Goal: Task Accomplishment & Management: Use online tool/utility

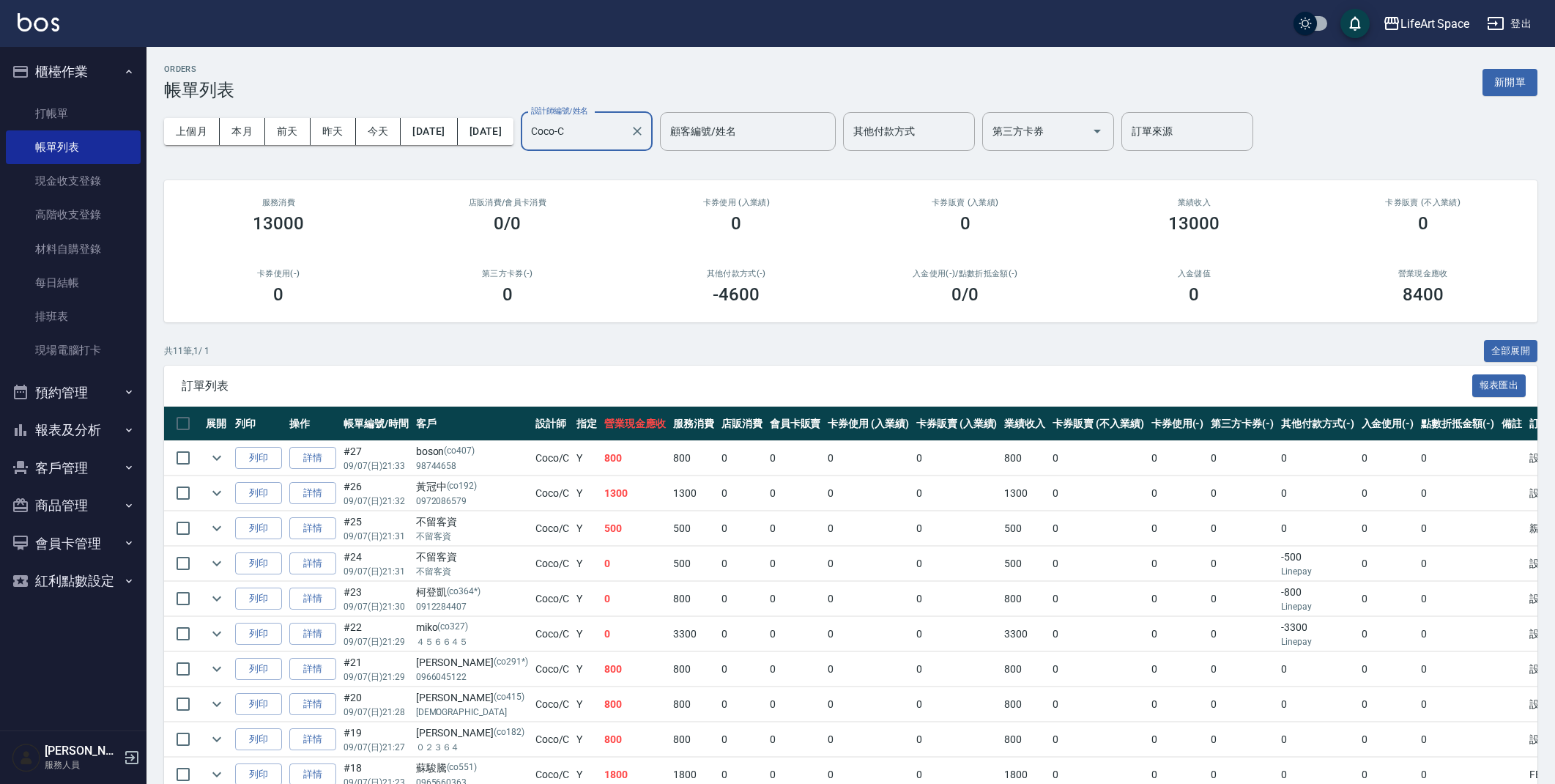
scroll to position [114, 0]
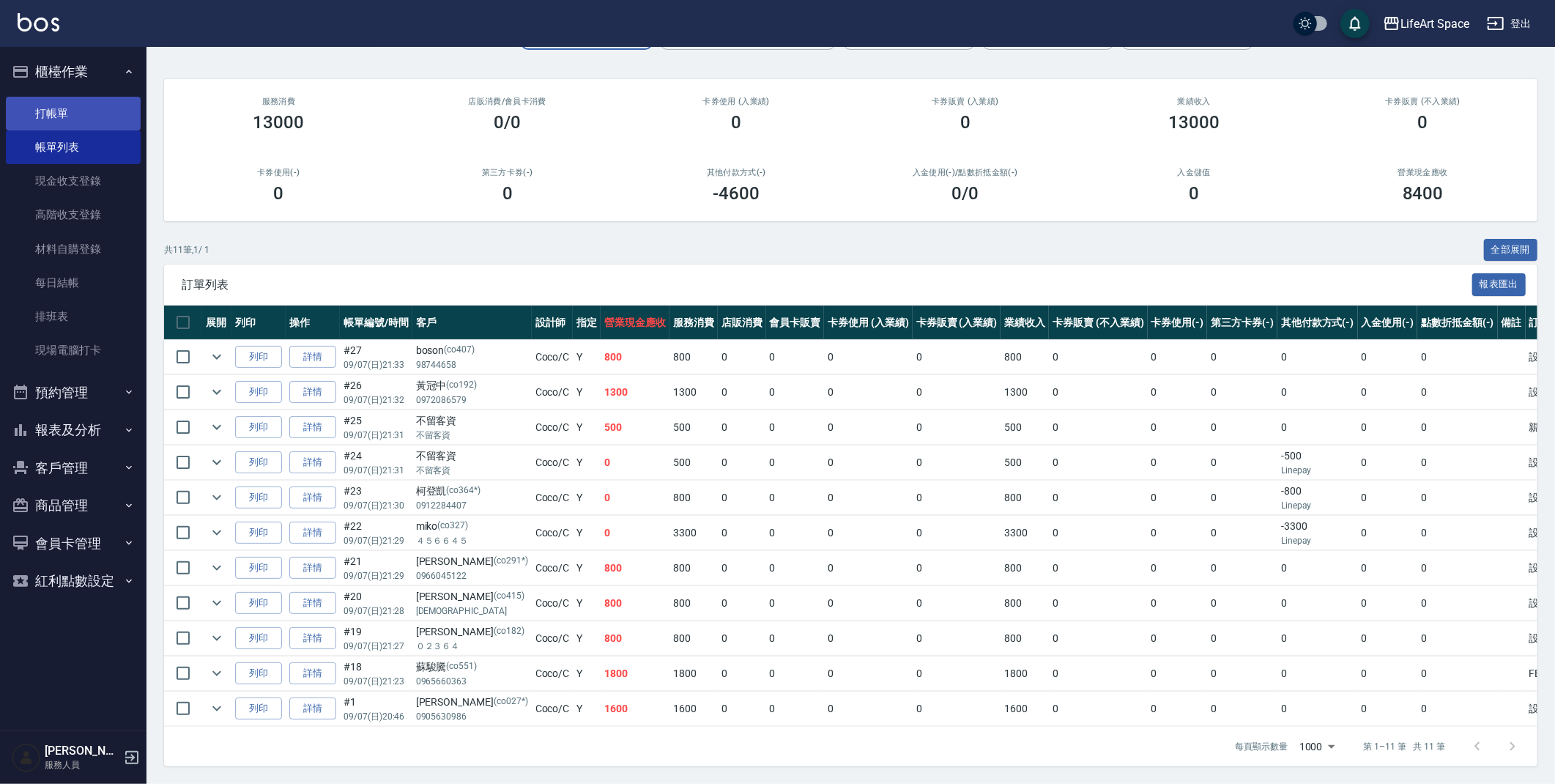
click at [73, 125] on link "打帳單" at bounding box center [74, 113] width 135 height 33
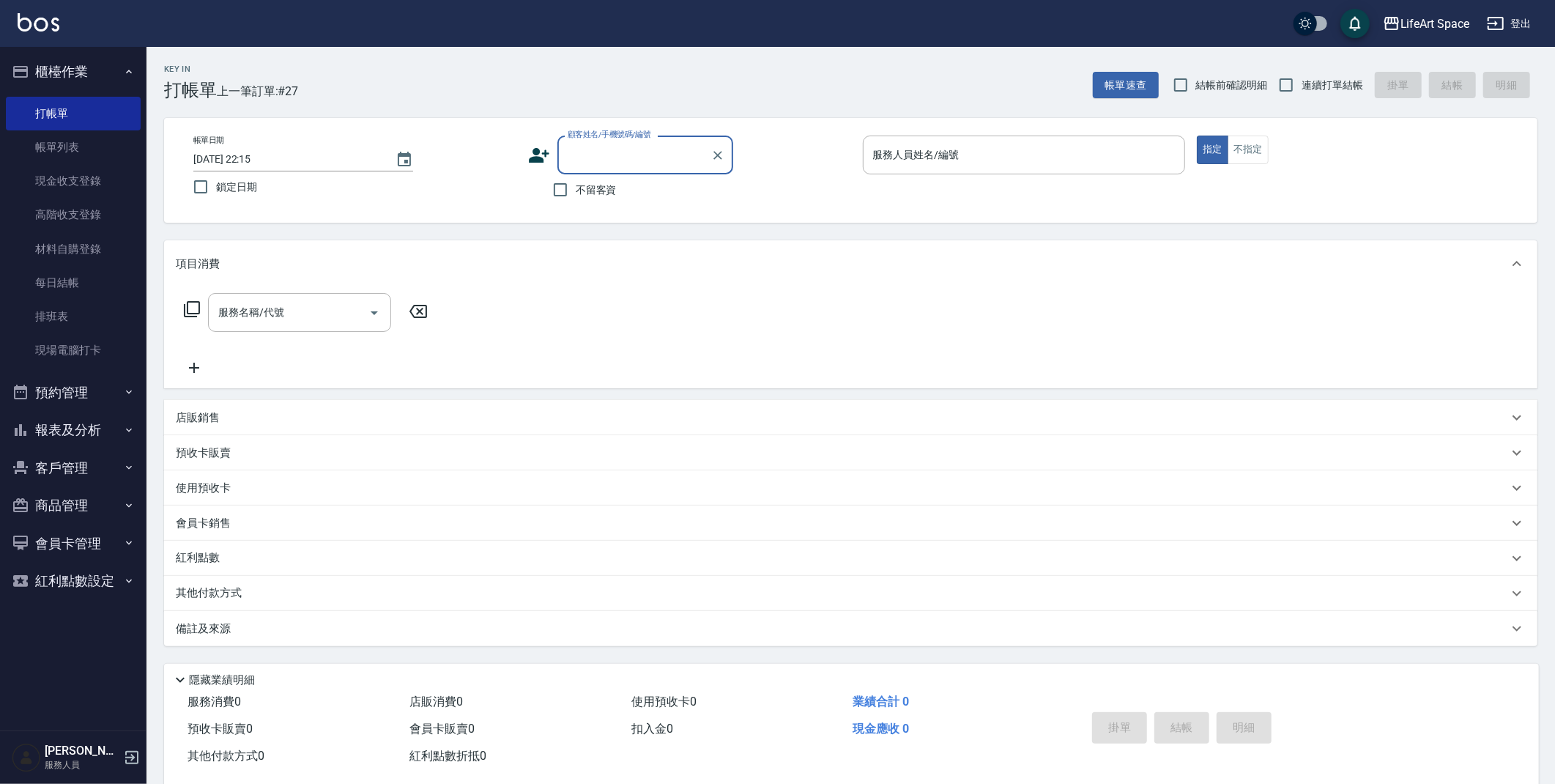
click at [530, 156] on icon at bounding box center [539, 155] width 22 height 22
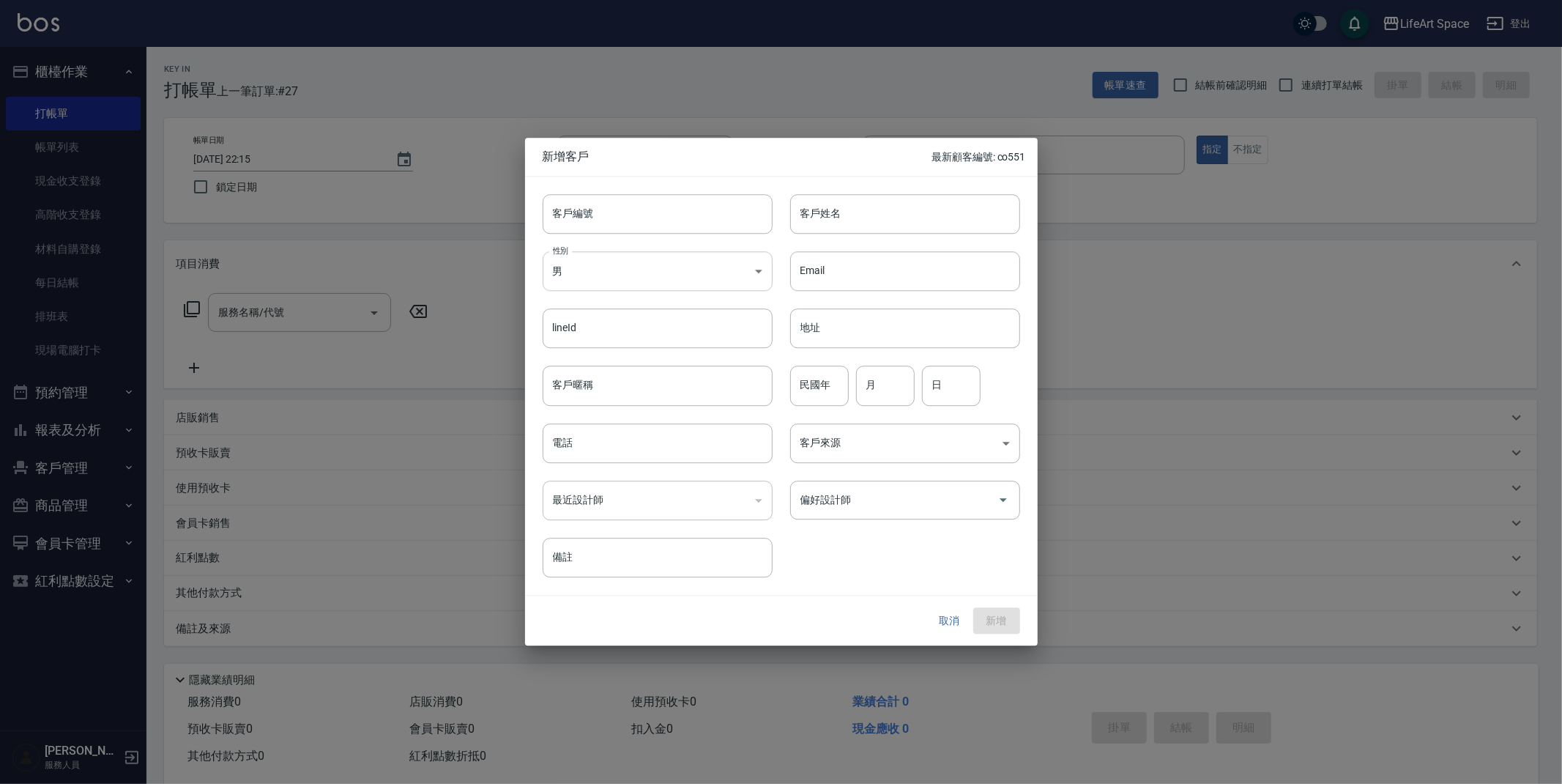
click at [665, 275] on body "LifeArt Space 登出 櫃檯作業 打帳單 帳單列表 現金收支登錄 高階收支登錄 材料自購登錄 每日結帳 排班表 現場電腦打卡 預約管理 預約管理 單…" at bounding box center [781, 402] width 1562 height 805
click at [671, 346] on li "女" at bounding box center [658, 358] width 230 height 25
type input "[DEMOGRAPHIC_DATA]"
click at [873, 208] on input "客戶姓名" at bounding box center [905, 214] width 230 height 39
type input "林禹馨"
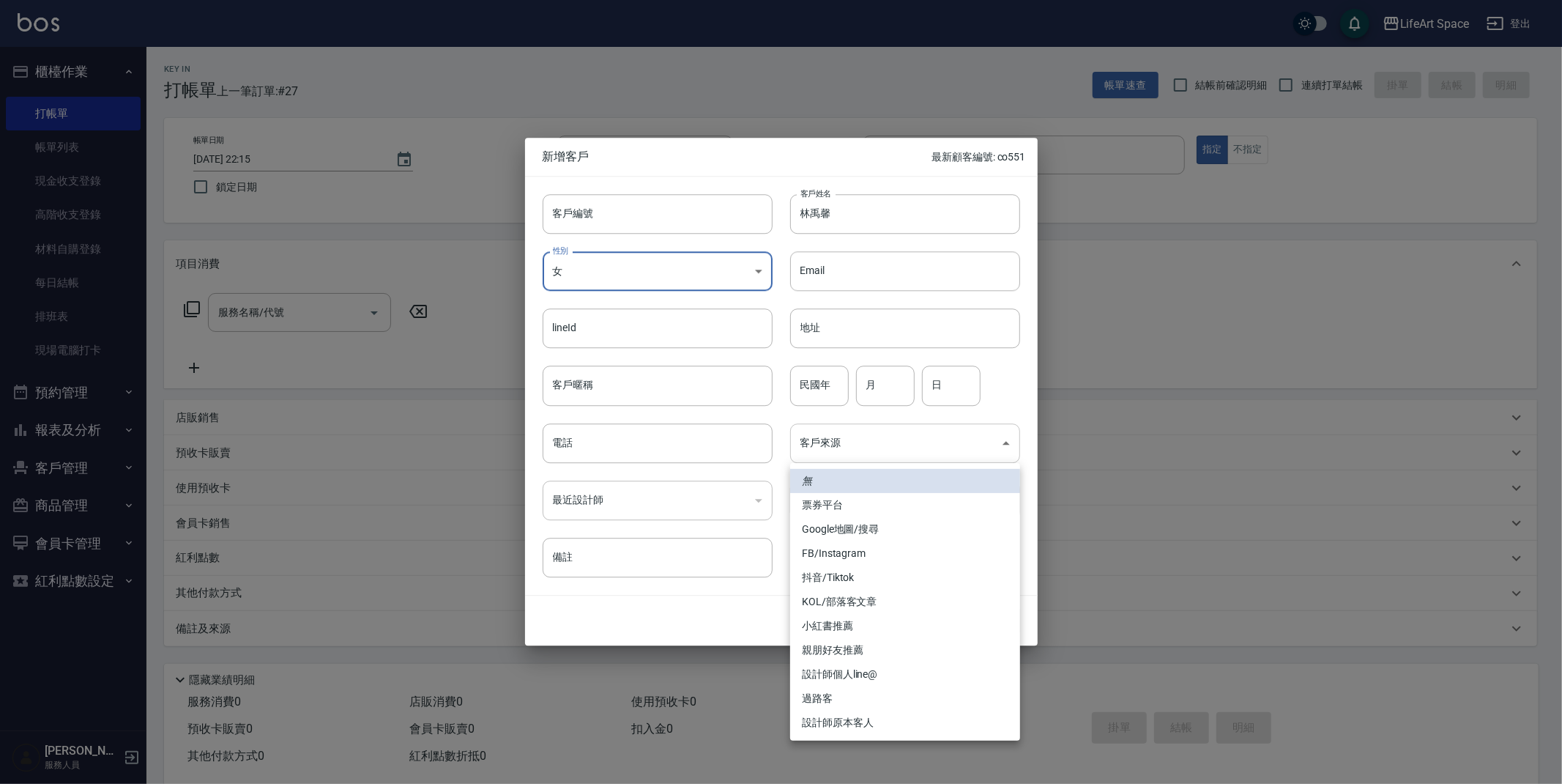
click at [887, 445] on body "LifeArt Space 登出 櫃檯作業 打帳單 帳單列表 現金收支登錄 高階收支登錄 材料自購登錄 每日結帳 排班表 現場電腦打卡 預約管理 預約管理 單…" at bounding box center [781, 402] width 1562 height 805
click at [861, 556] on li "FB/Instagram" at bounding box center [905, 554] width 230 height 25
type input "FB/Instagram"
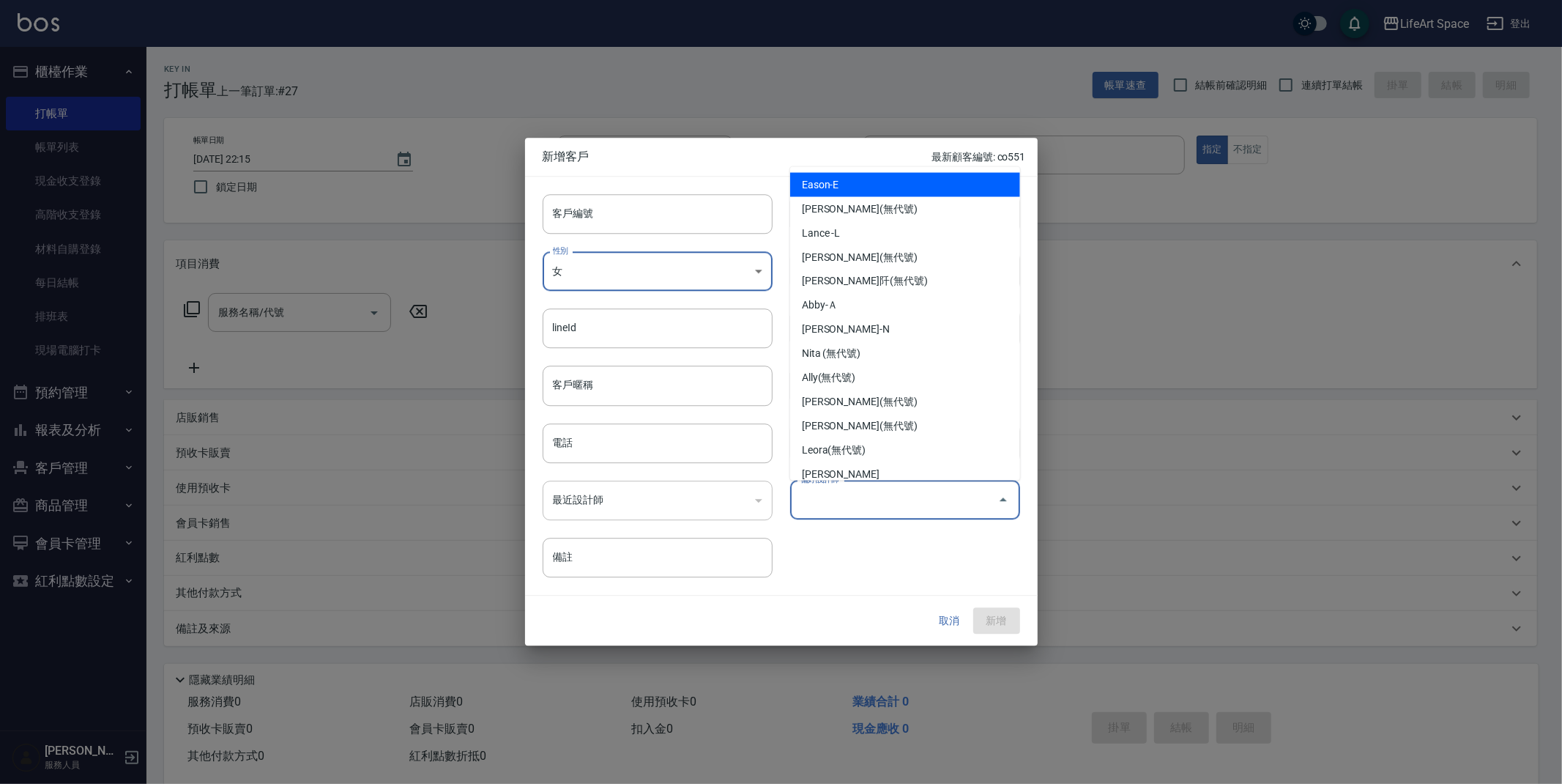
click at [940, 505] on input "偏好設計師" at bounding box center [894, 499] width 194 height 25
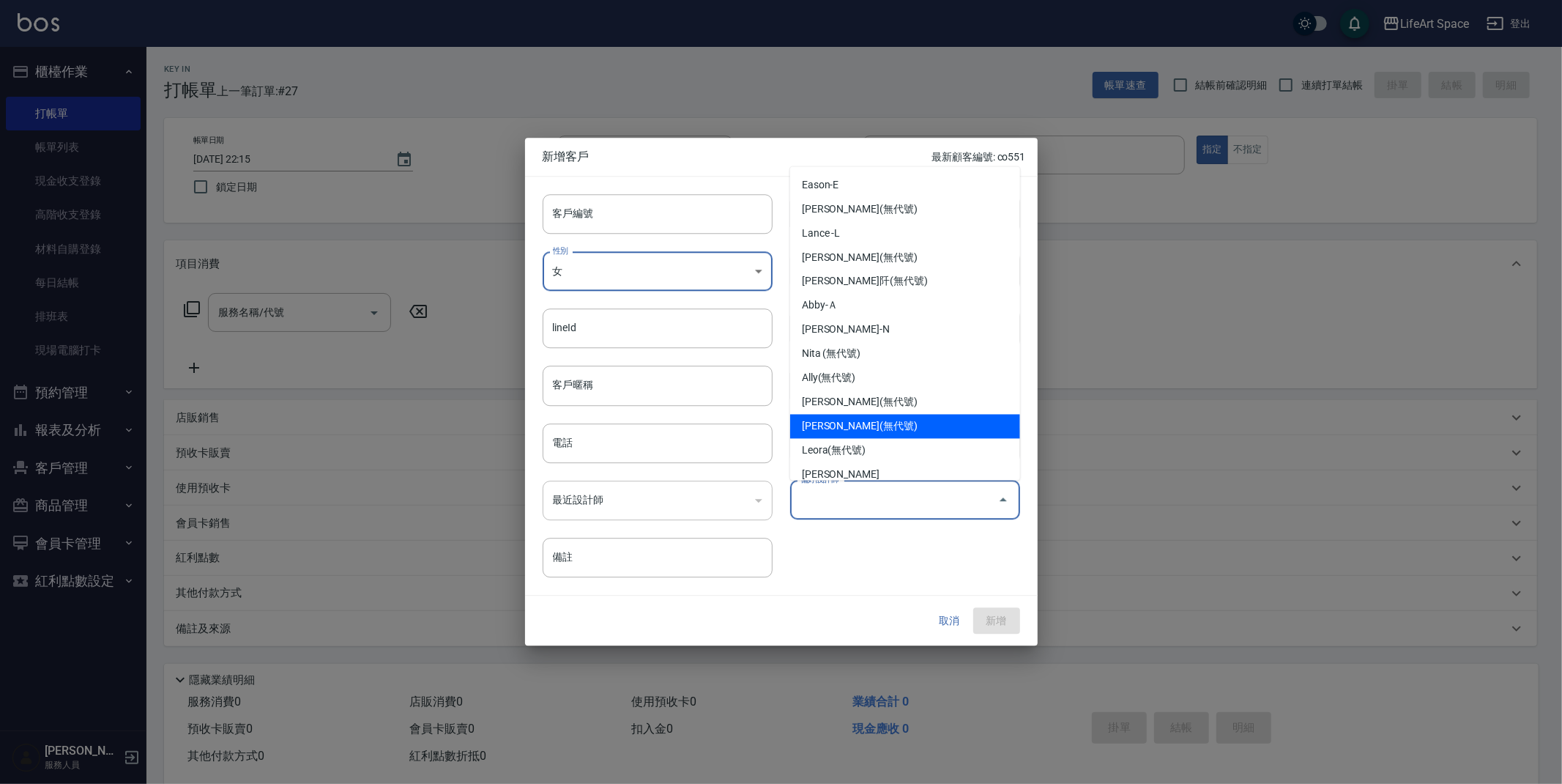
click at [814, 434] on li "[PERSON_NAME](無代號)" at bounding box center [905, 427] width 230 height 25
type input "[PERSON_NAME]"
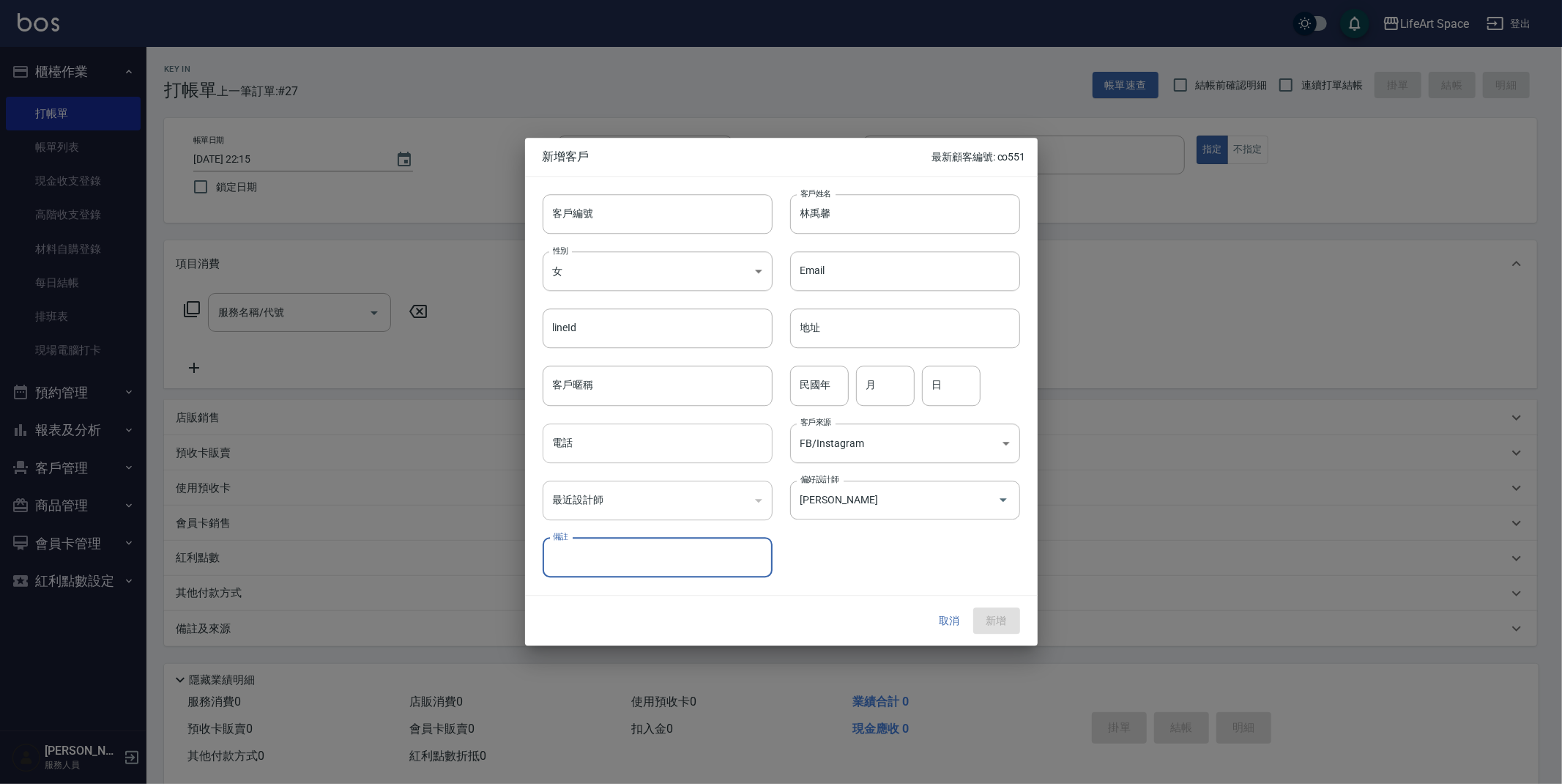
click at [679, 428] on input "電話" at bounding box center [658, 442] width 230 height 39
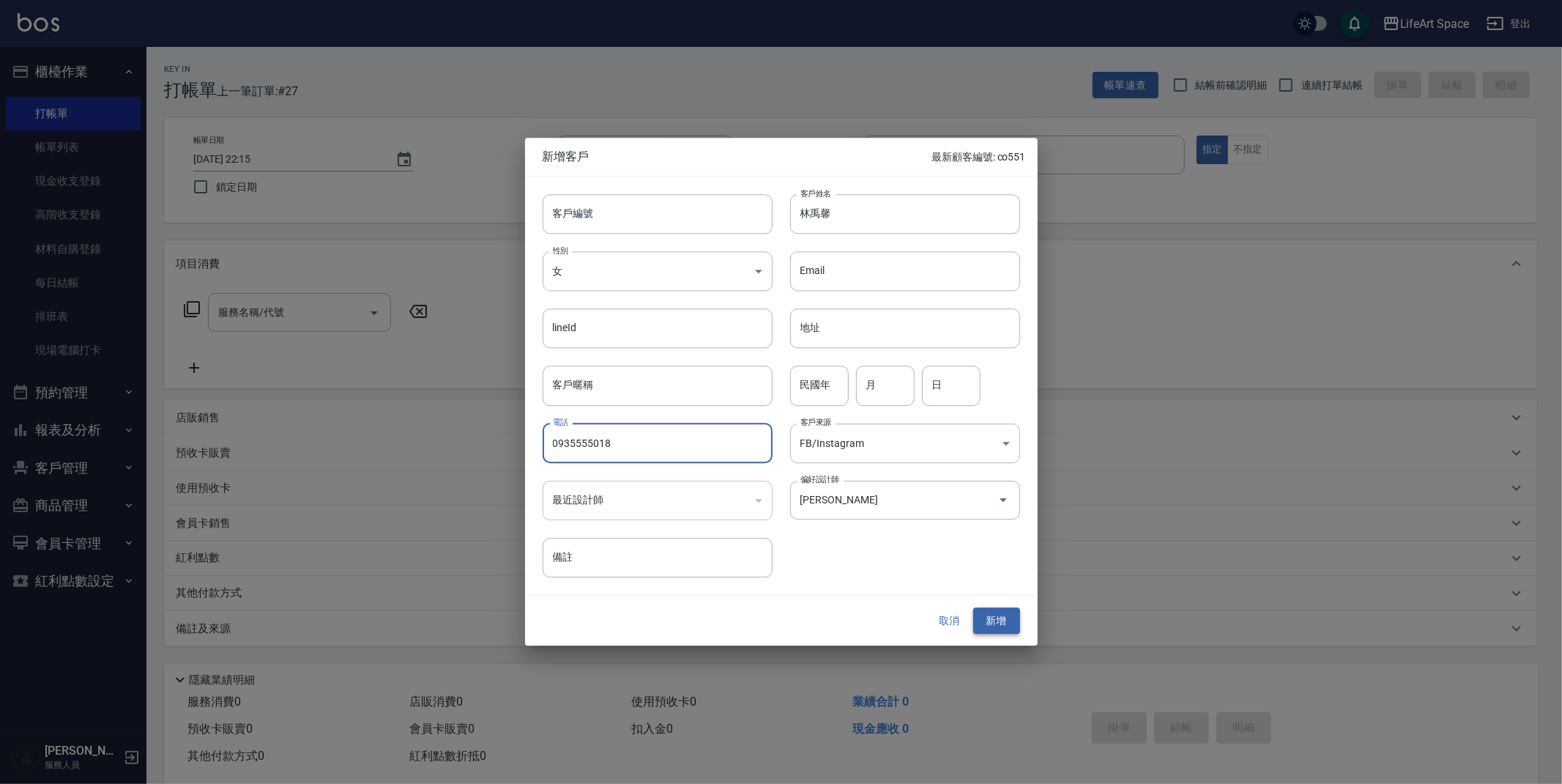
type input "0935555018"
click at [1006, 610] on button "新增" at bounding box center [997, 620] width 47 height 27
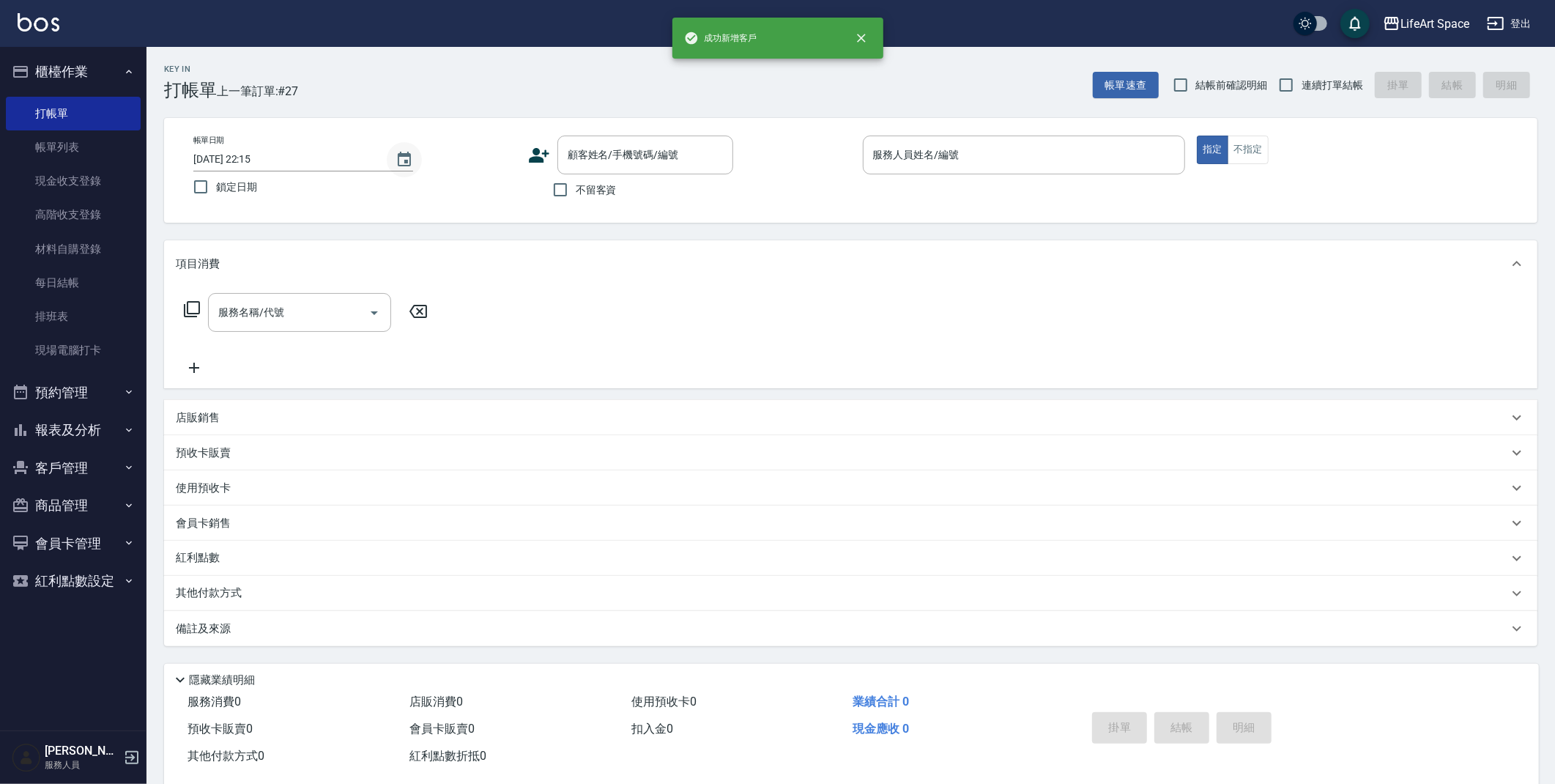
click at [405, 160] on icon "Choose date, selected date is 2025-09-07" at bounding box center [404, 159] width 13 height 15
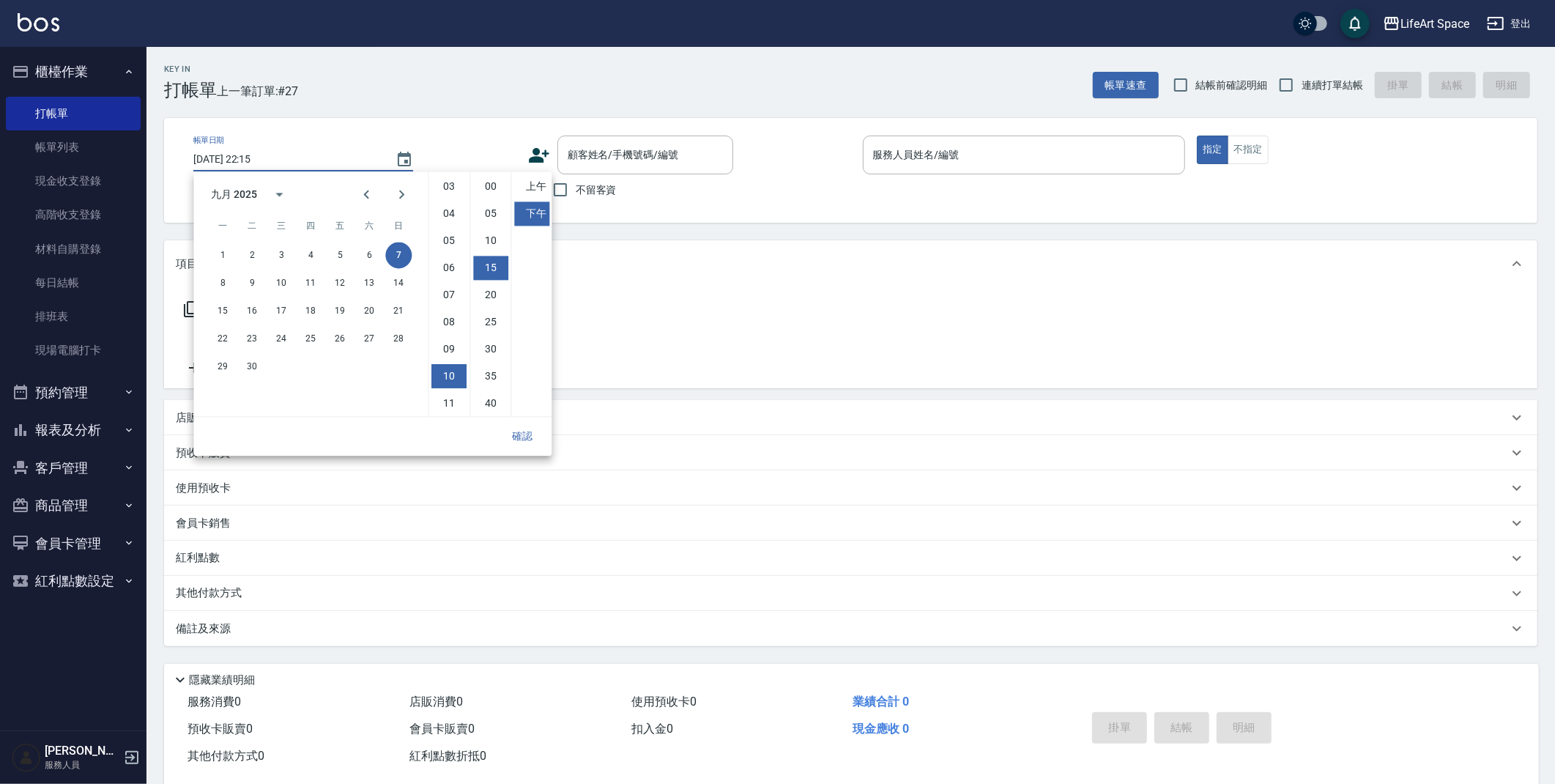
scroll to position [81, 0]
click at [215, 290] on button "8" at bounding box center [223, 283] width 26 height 26
click at [541, 181] on li "上午" at bounding box center [532, 187] width 35 height 25
type input "[DATE] 10:15"
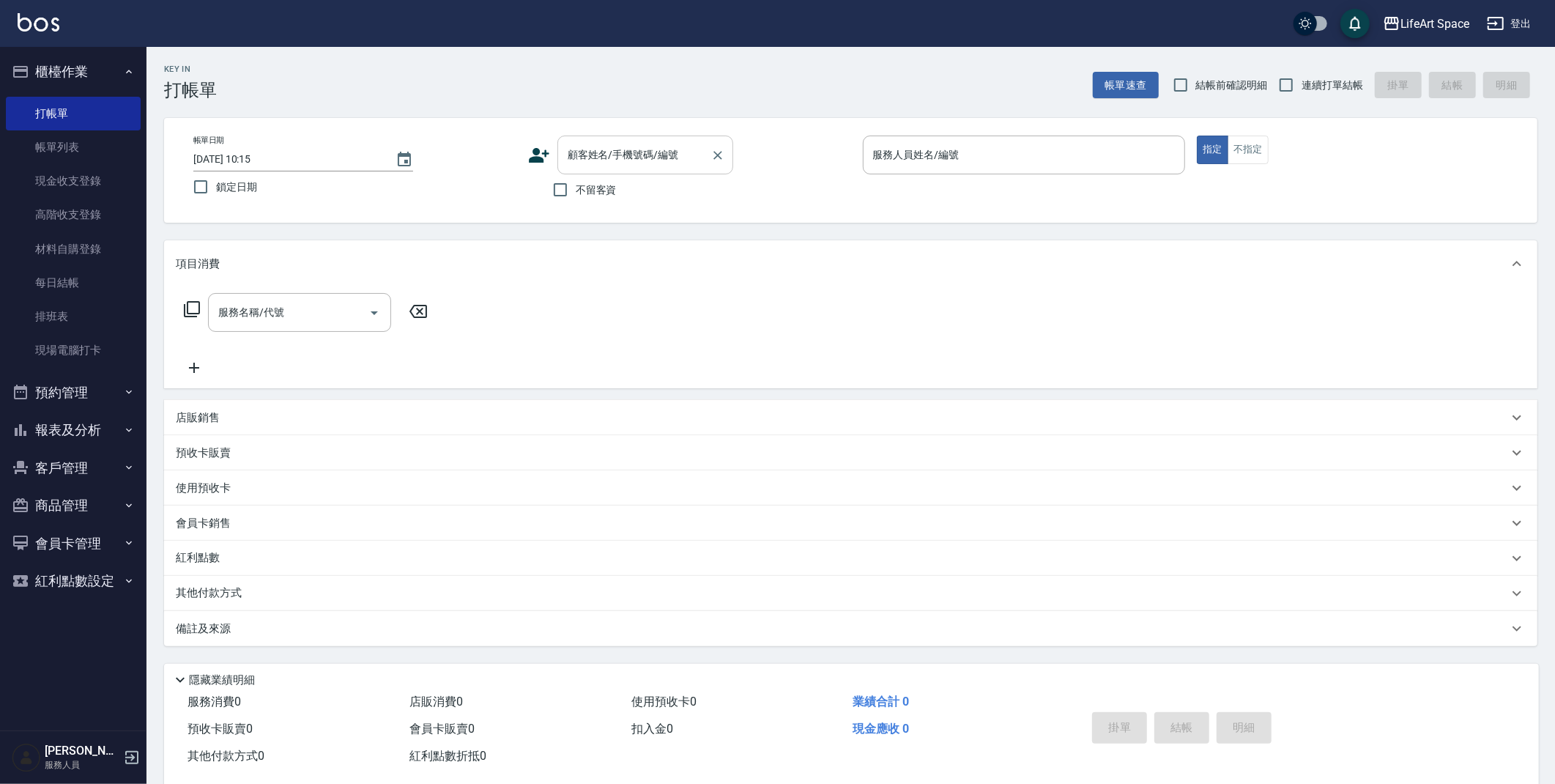
click at [606, 154] on input "顧客姓名/手機號碼/編號" at bounding box center [634, 154] width 141 height 25
click at [644, 160] on input "顧客姓名/手機號碼/編號" at bounding box center [634, 154] width 141 height 25
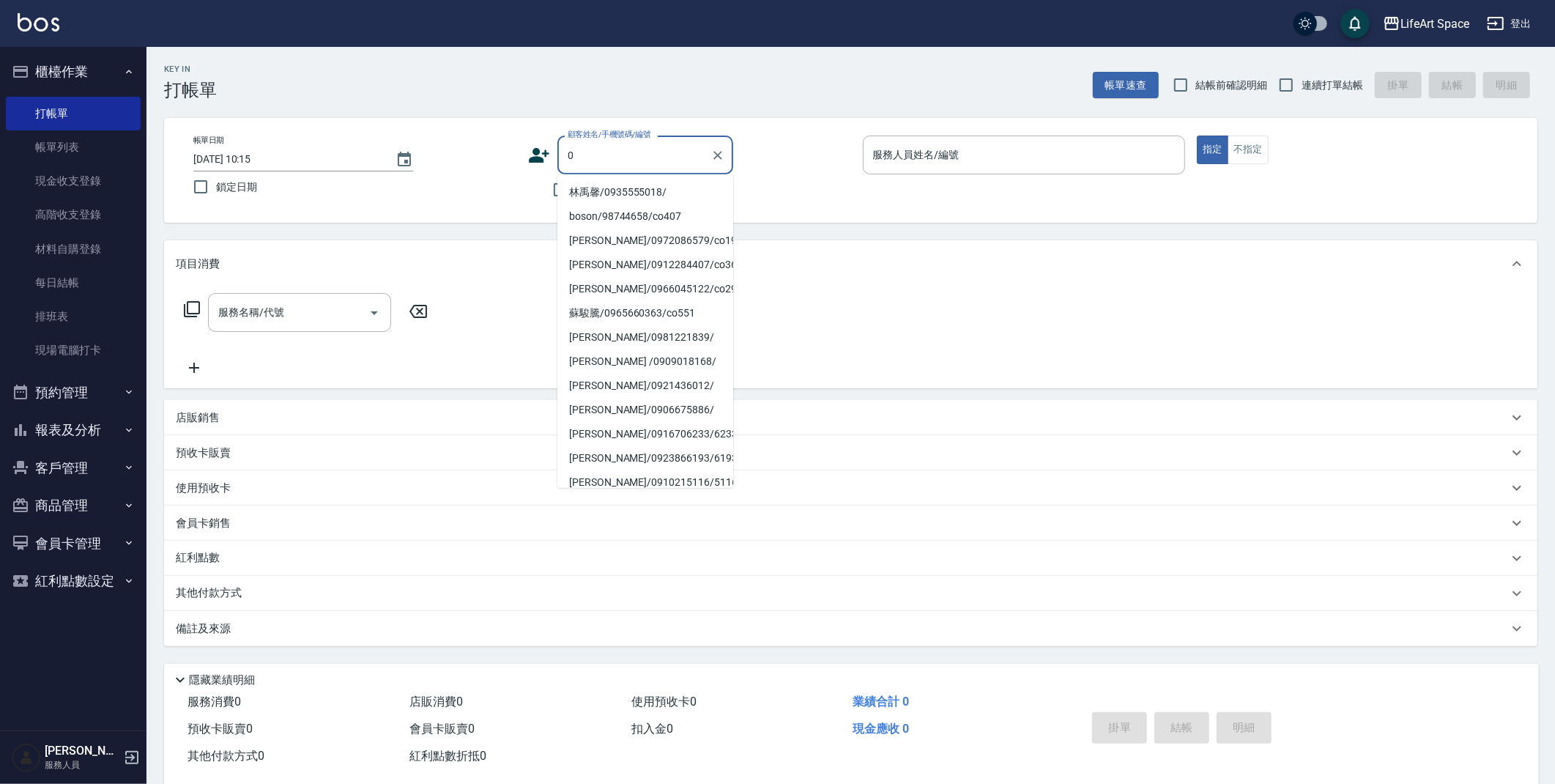
click at [593, 194] on li "林禹馨/0935555018/" at bounding box center [645, 193] width 176 height 25
type input "林禹馨/0935555018/"
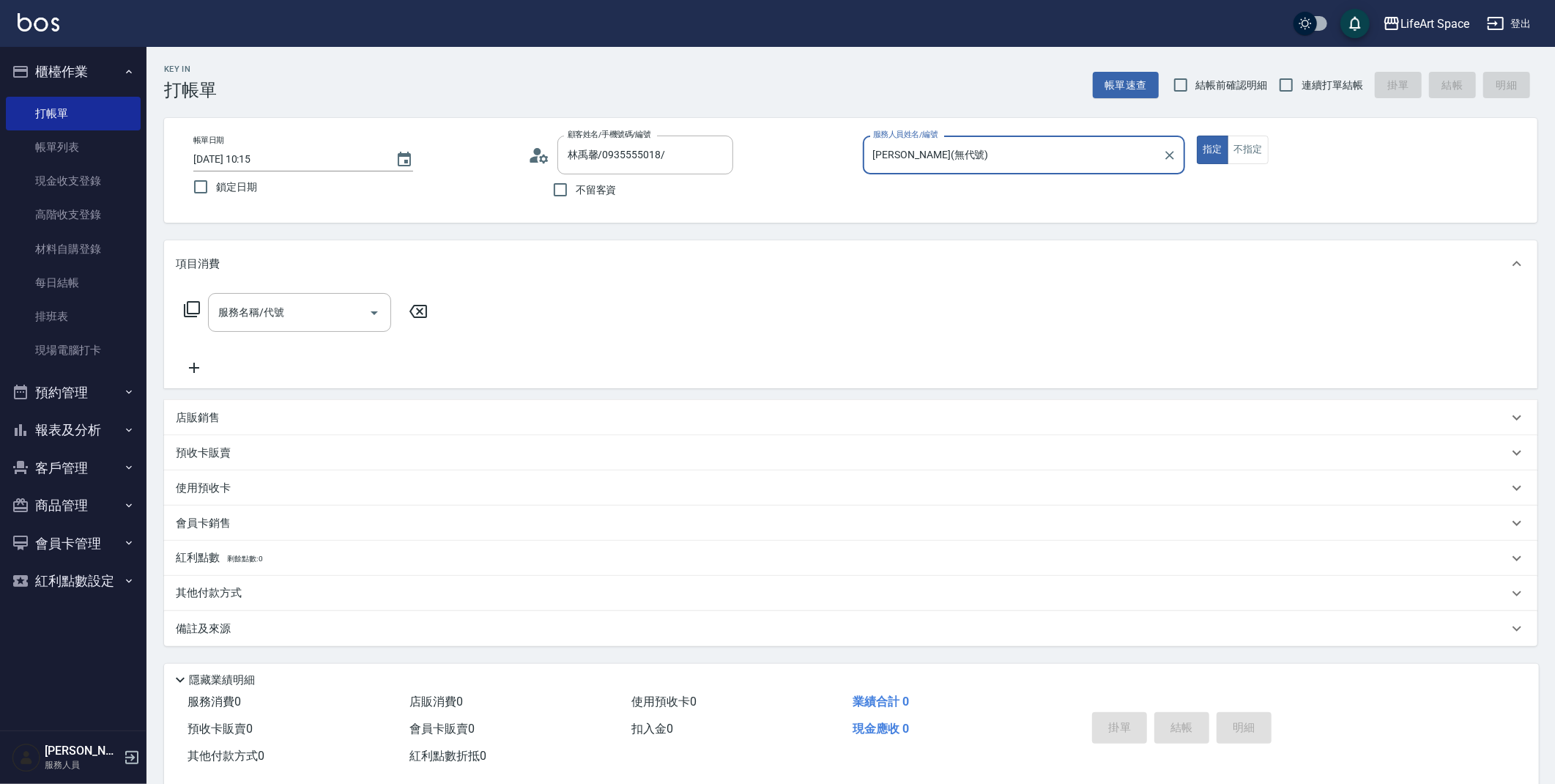
type input "[PERSON_NAME](無代號)"
click at [390, 308] on div "服務名稱/代號" at bounding box center [299, 312] width 183 height 39
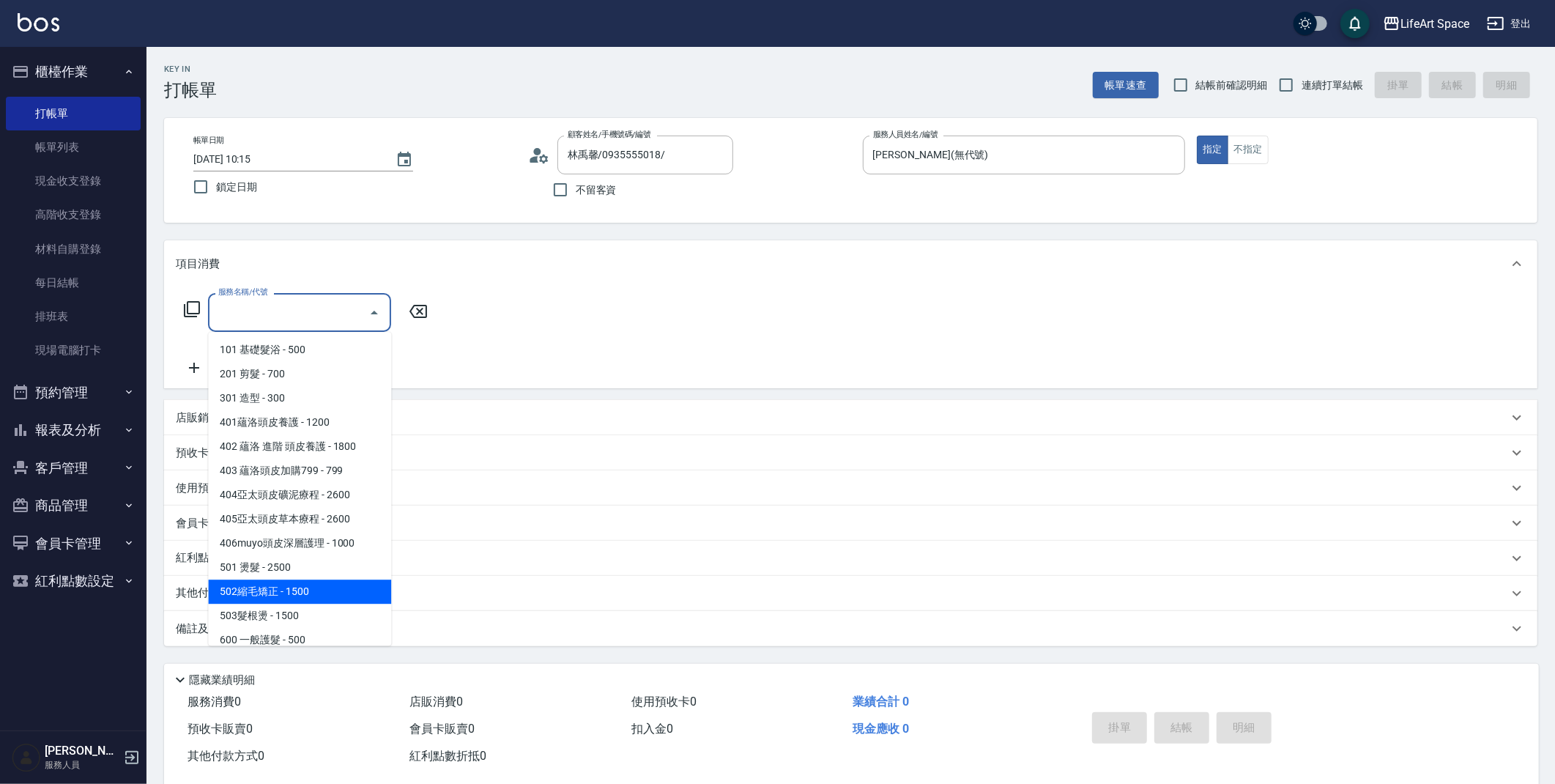
click at [297, 590] on span "502縮毛矯正 - 1500" at bounding box center [299, 591] width 183 height 25
type input "502縮毛矯正 (502)"
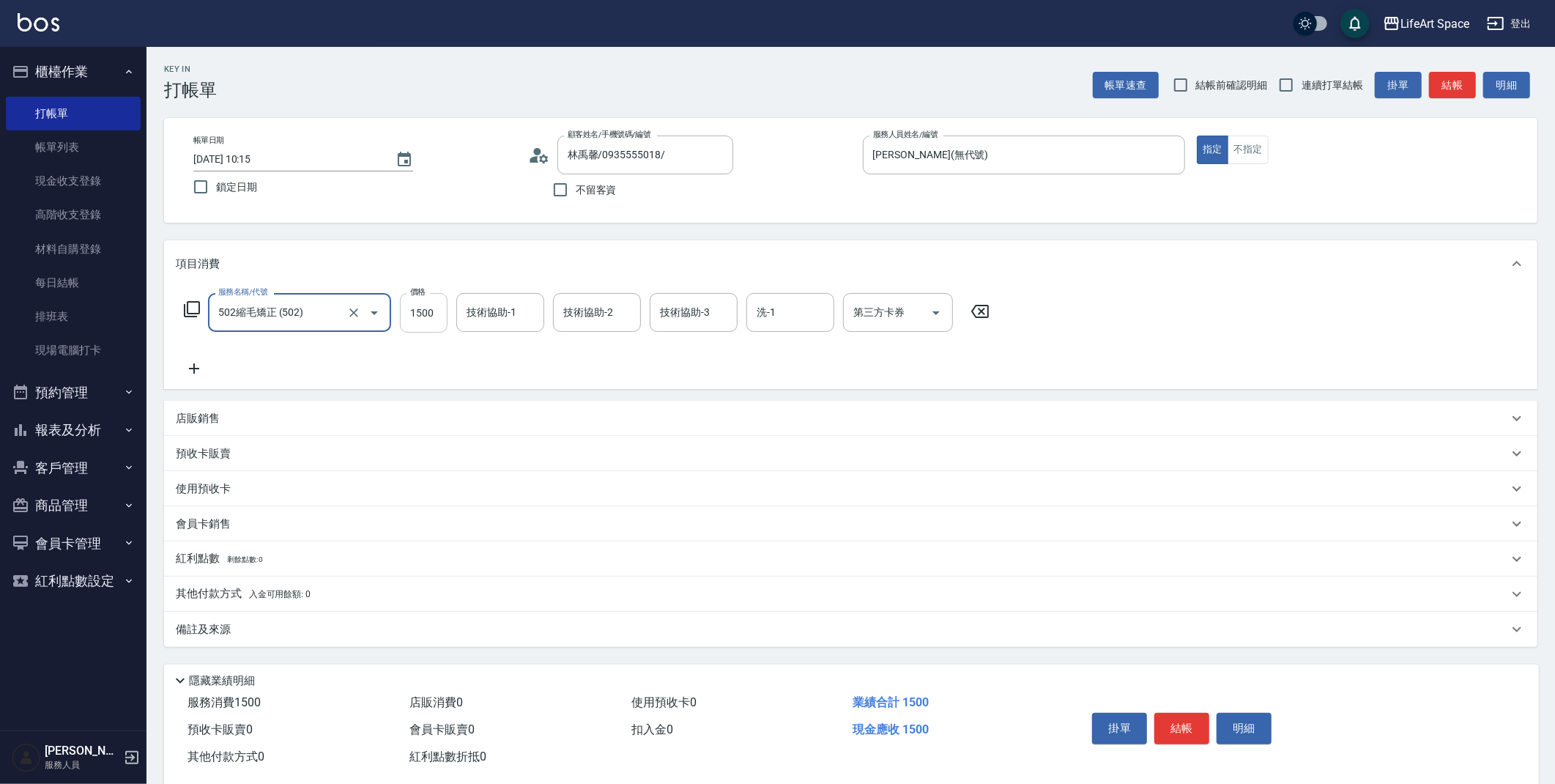
click at [444, 320] on input "1500" at bounding box center [424, 312] width 47 height 39
type input "1600"
click at [194, 362] on icon at bounding box center [194, 369] width 37 height 18
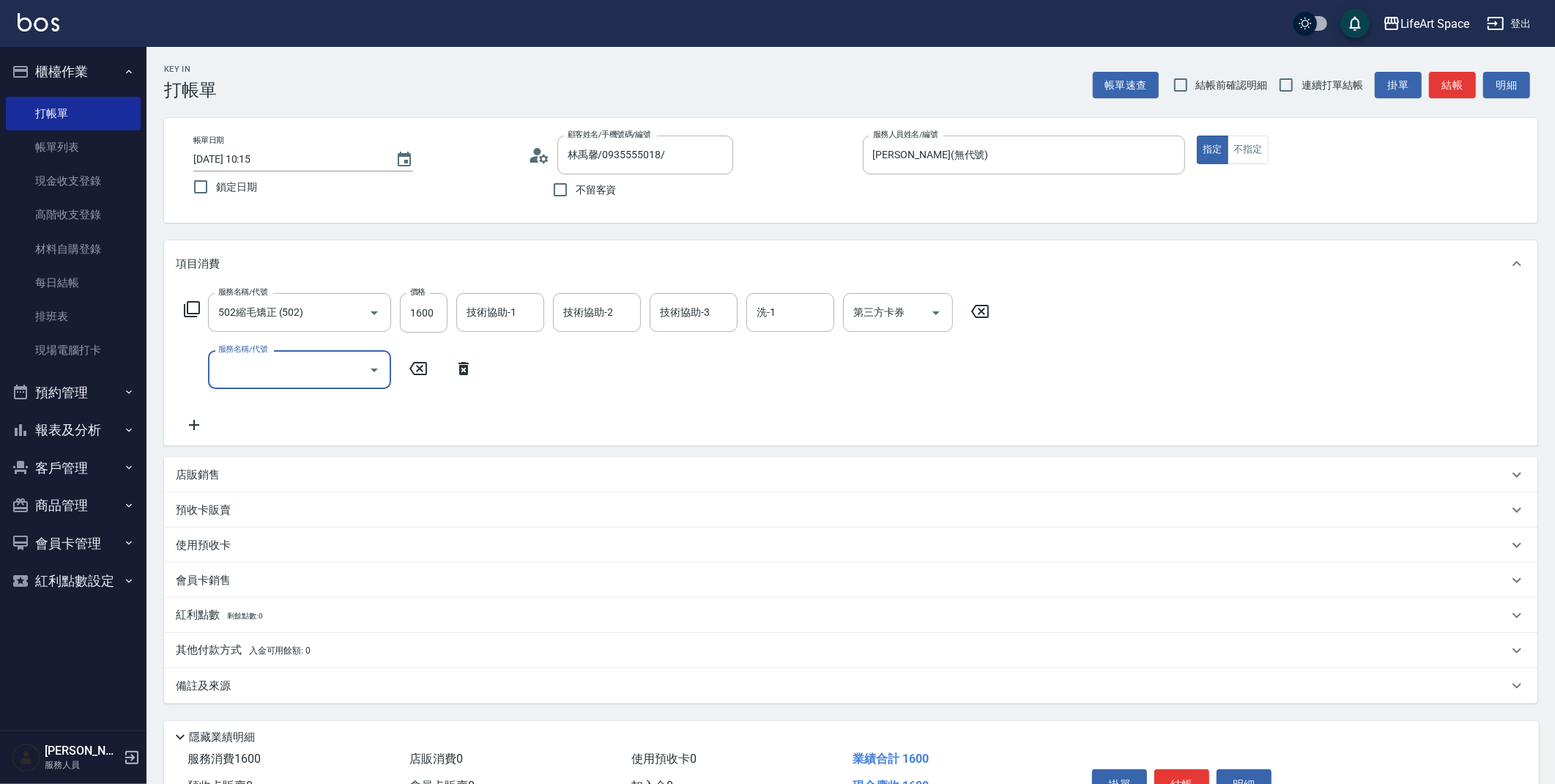
click at [315, 364] on input "服務名稱/代號" at bounding box center [288, 369] width 148 height 25
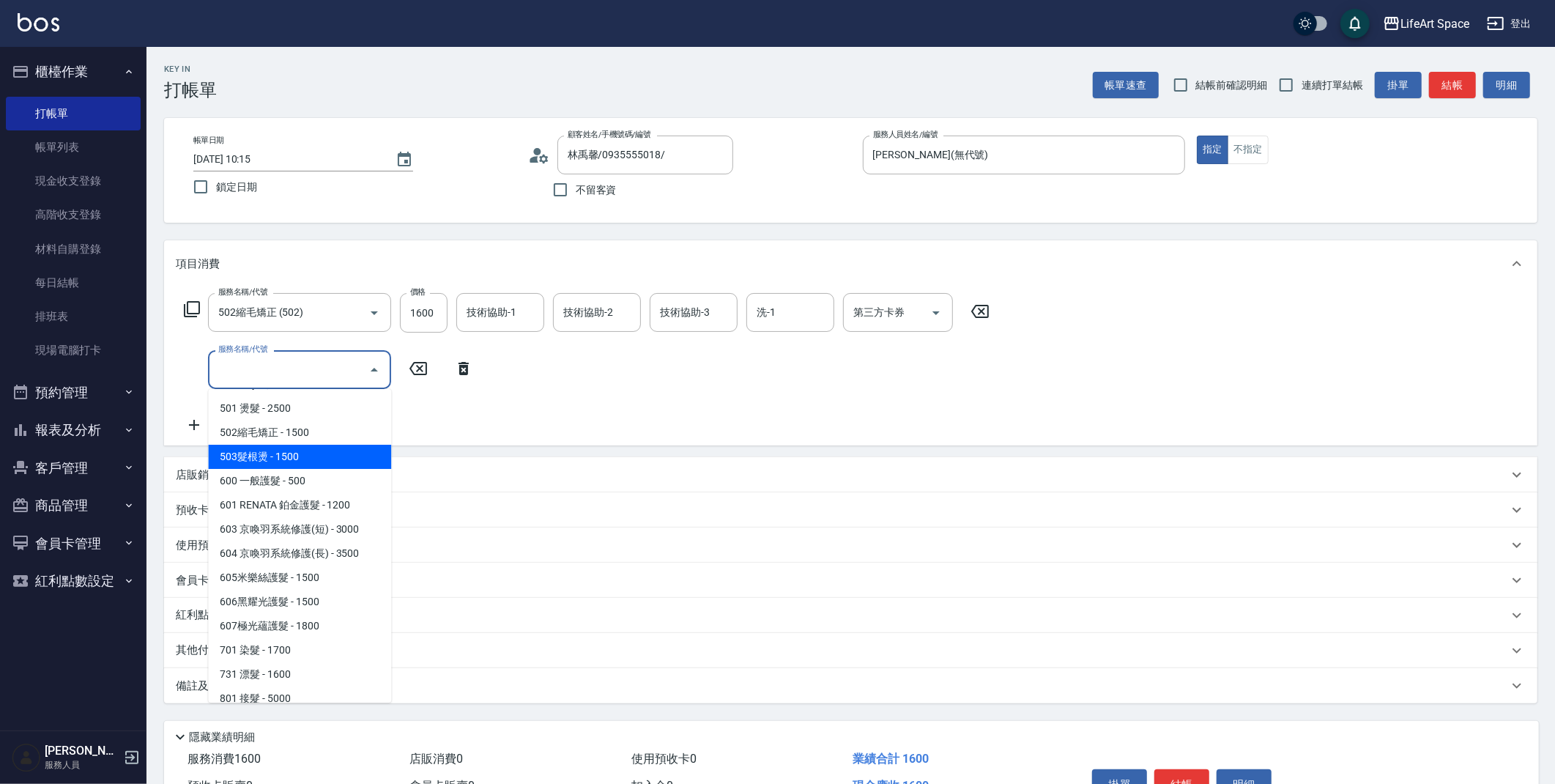
scroll to position [216, 0]
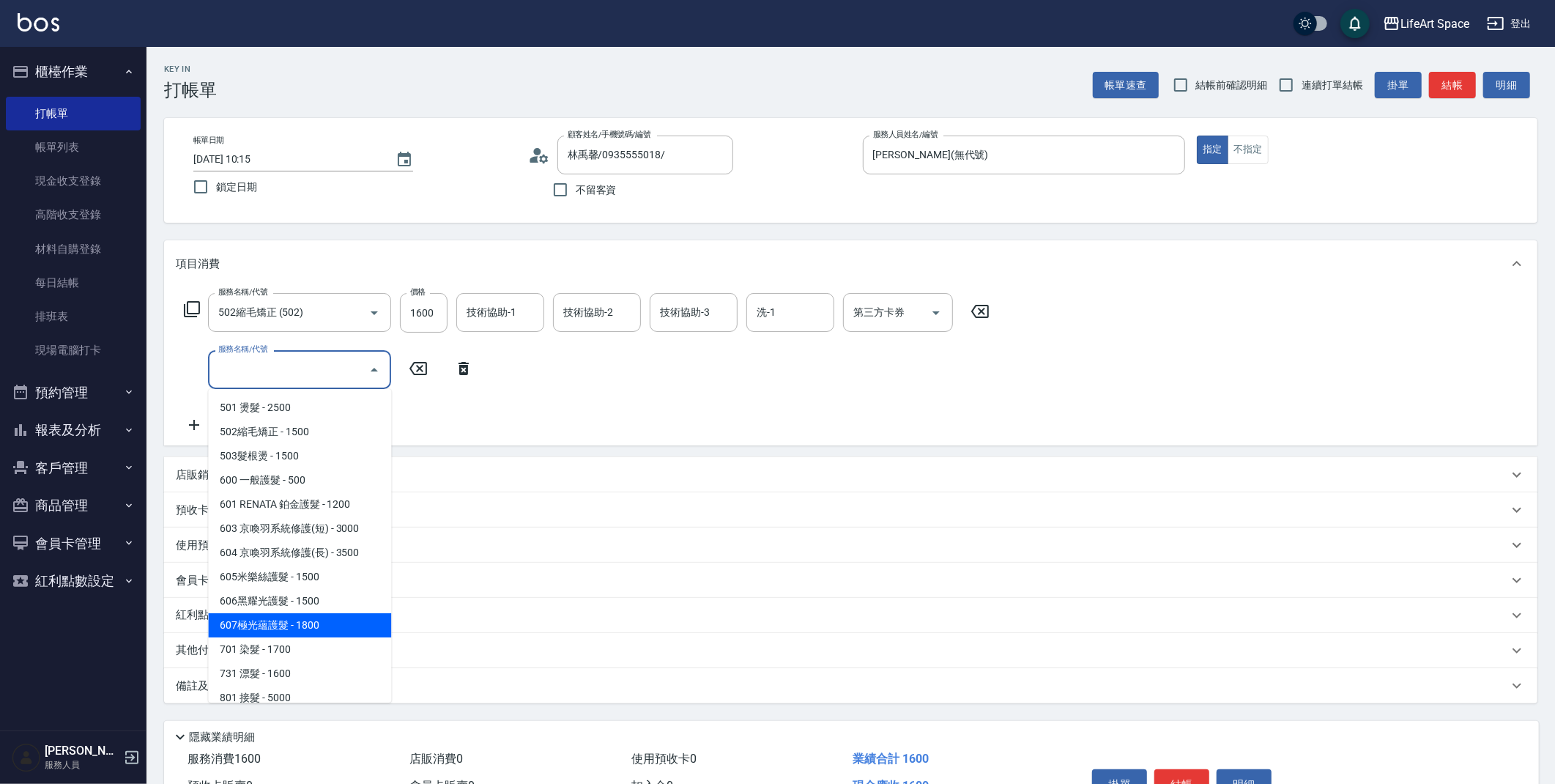
click at [274, 626] on span "607極光蘊護髮 - 1800" at bounding box center [299, 625] width 183 height 25
type input "607極光蘊護髮(607)"
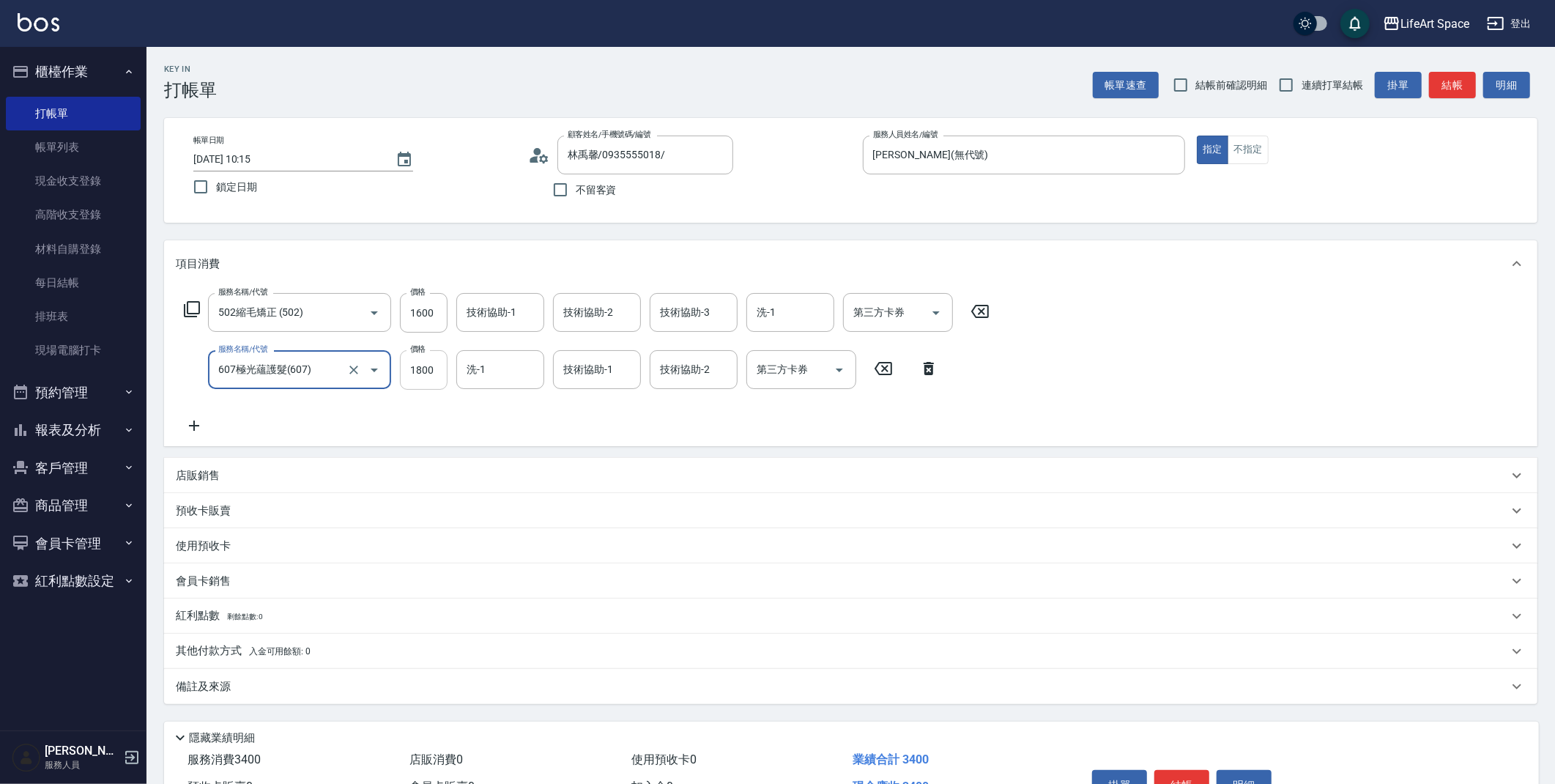
click at [431, 364] on input "1800" at bounding box center [424, 370] width 47 height 39
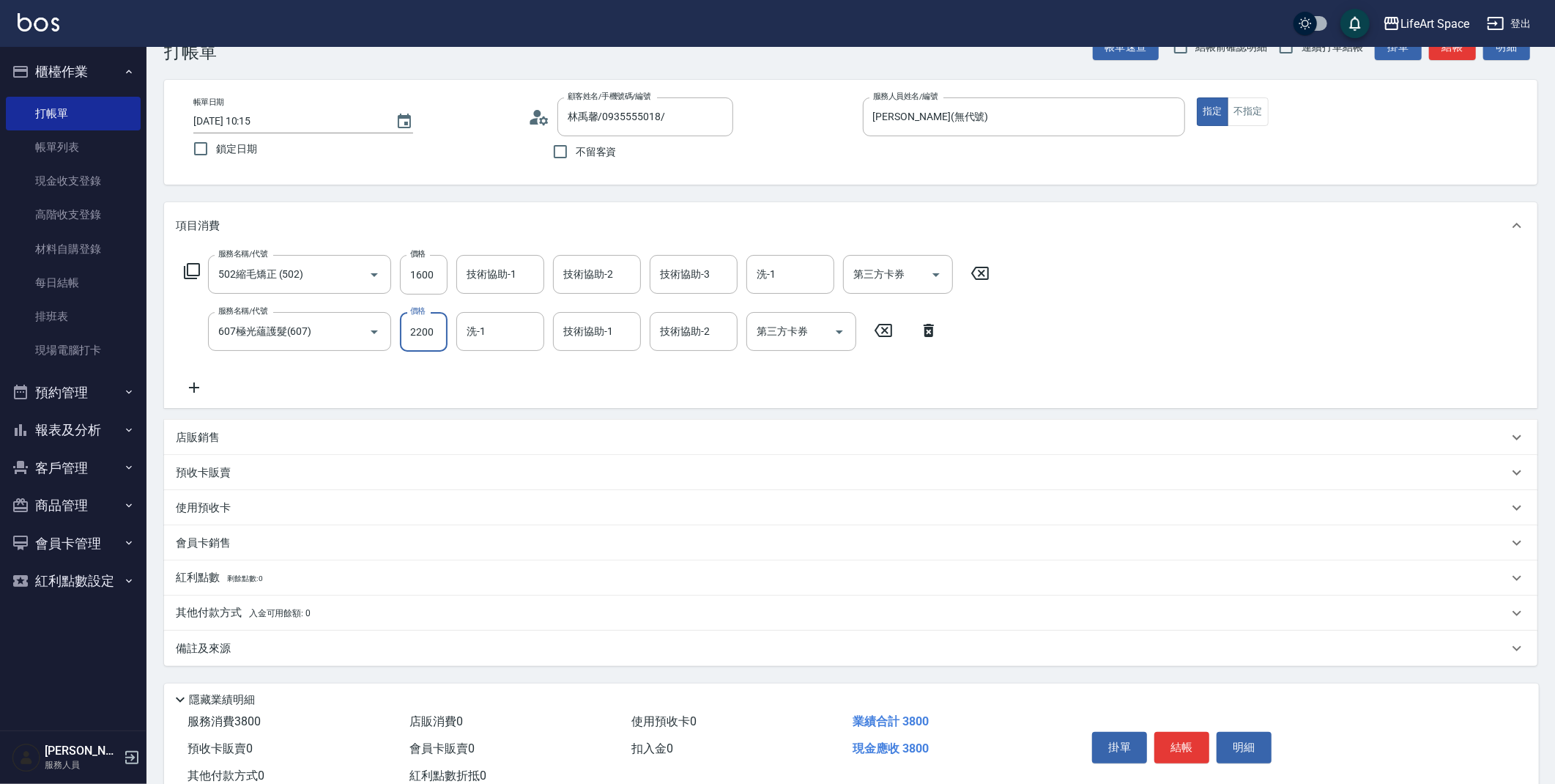
scroll to position [60, 0]
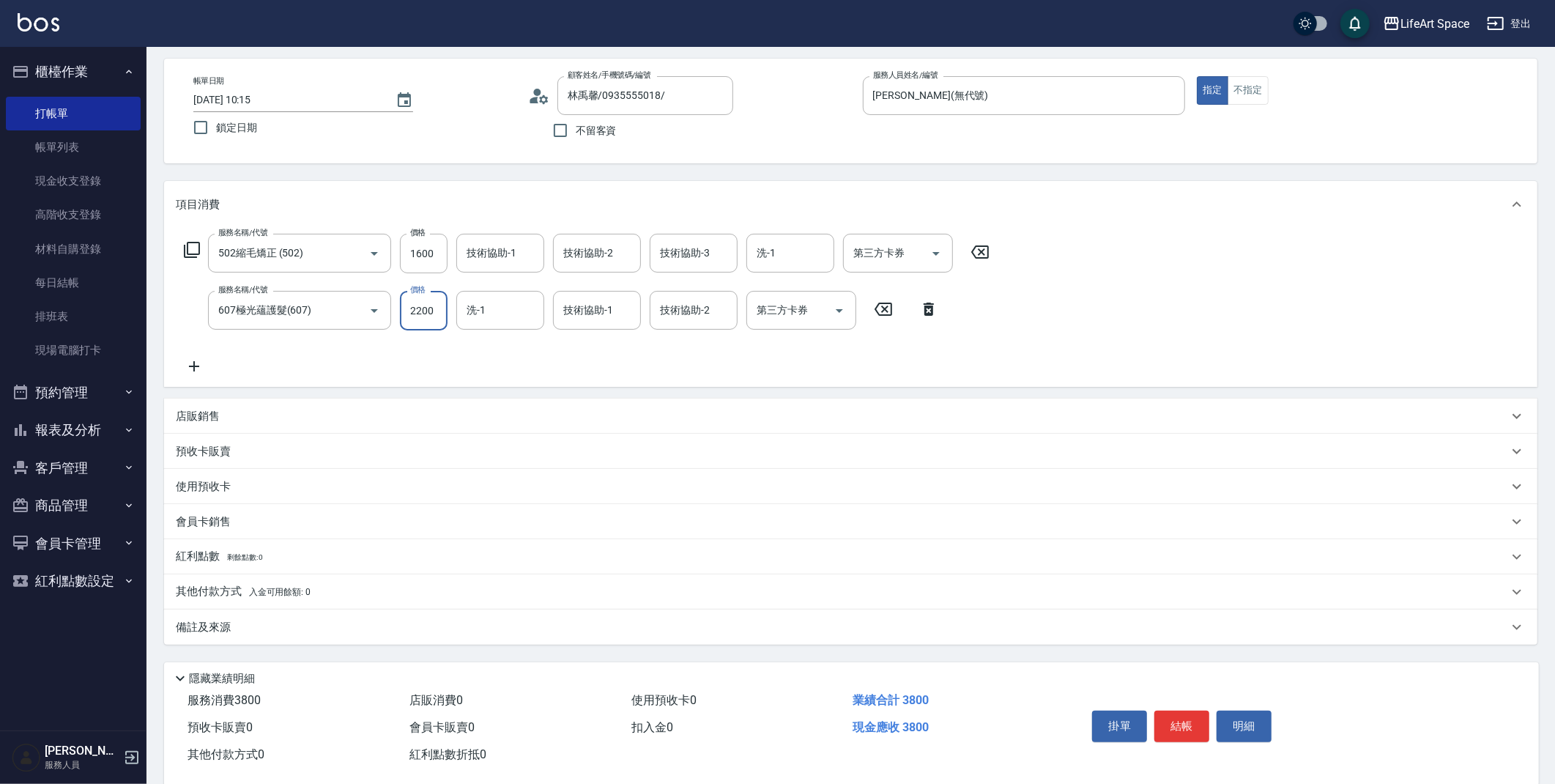
type input "2200"
click at [300, 347] on div "服務名稱/代號 502縮毛矯正 (502) 服務名稱/代號 價格 1600 價格 技術協助-1 技術協助-1 技術協助-2 技術協助-2 技術協助-3 技術協…" at bounding box center [587, 304] width 823 height 141
